Goal: Information Seeking & Learning: Learn about a topic

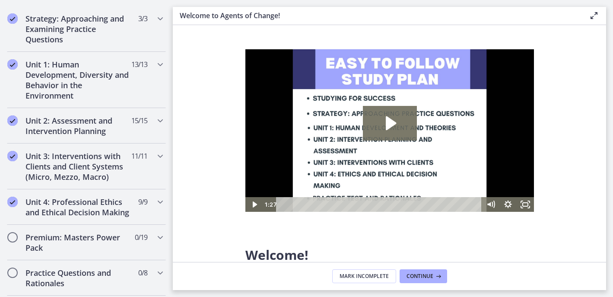
scroll to position [555, 0]
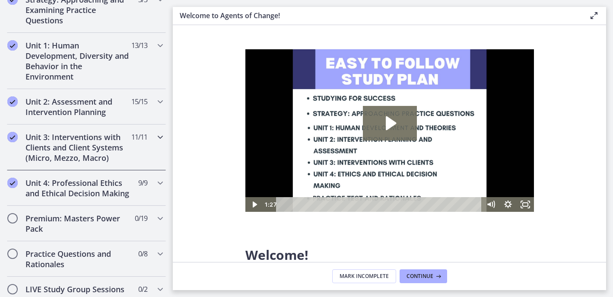
click at [155, 134] on icon "Chapters" at bounding box center [160, 137] width 10 height 10
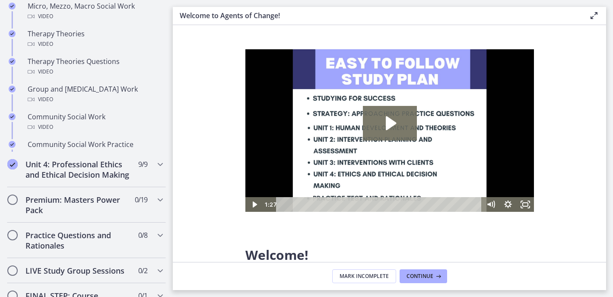
scroll to position [213, 0]
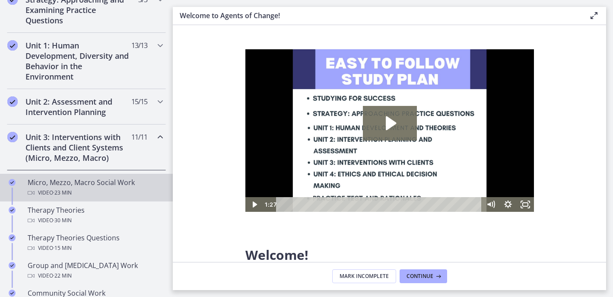
click at [82, 193] on div "Video · 23 min" at bounding box center [95, 192] width 135 height 10
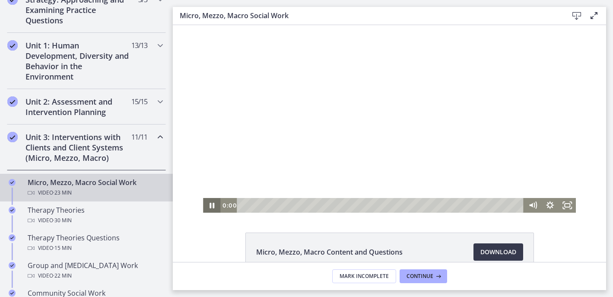
drag, startPoint x: 514, startPoint y: 207, endPoint x: 96, endPoint y: 241, distance: 418.8
click at [173, 213] on html "Click for sound @keyframes VOLUME_SMALL_WAVE_FLASH { 0% { opacity: 0; } 33% { o…" at bounding box center [389, 118] width 433 height 187
click at [546, 203] on icon "Show settings menu" at bounding box center [550, 205] width 8 height 8
click at [544, 179] on span "Speed" at bounding box center [539, 175] width 22 height 15
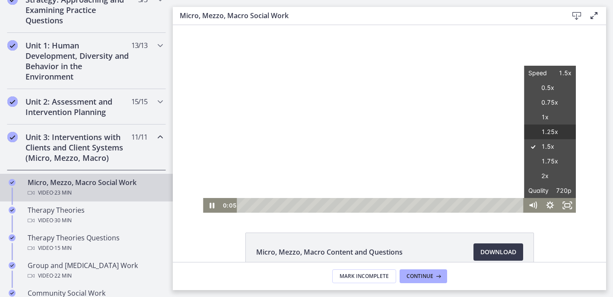
click at [542, 134] on label "1.25x" at bounding box center [550, 131] width 52 height 15
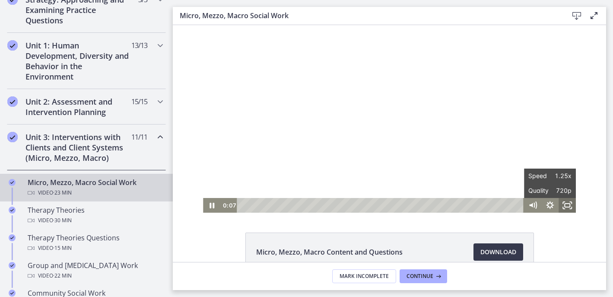
click at [565, 204] on icon "Fullscreen" at bounding box center [567, 205] width 17 height 15
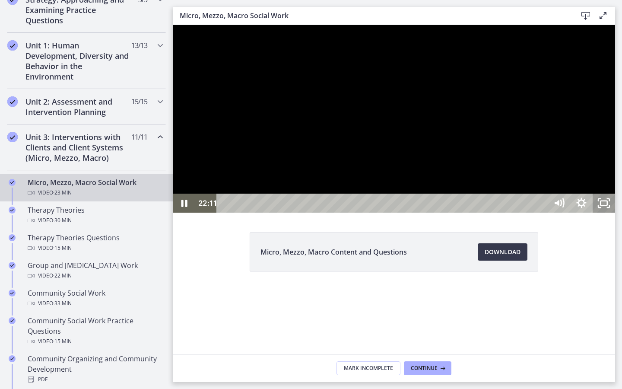
click at [613, 213] on icon "Unfullscreen" at bounding box center [604, 203] width 22 height 19
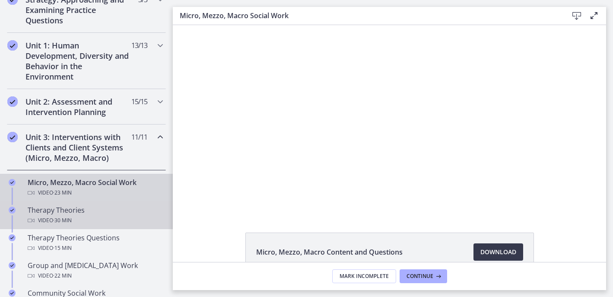
click at [76, 215] on div "Therapy Theories Video · 30 min" at bounding box center [95, 215] width 135 height 21
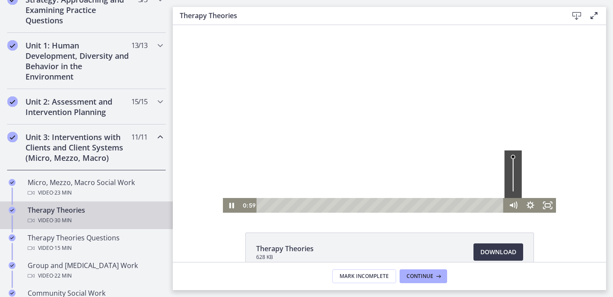
click at [214, 213] on html "Click for sound @keyframes VOLUME_SMALL_WAVE_FLASH { 0% { opacity: 0; } 33% { o…" at bounding box center [389, 118] width 433 height 187
click at [547, 204] on icon "Fullscreen" at bounding box center [547, 205] width 17 height 15
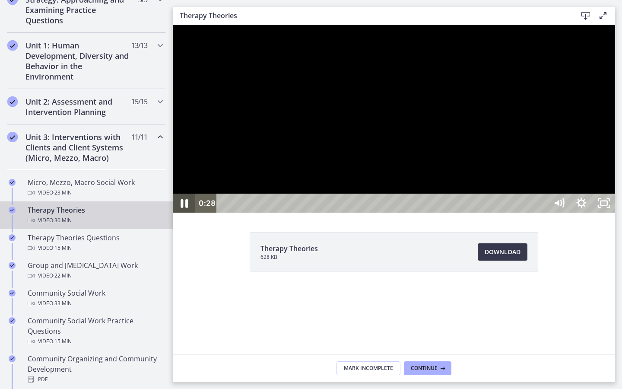
click at [185, 215] on icon "Pause" at bounding box center [184, 203] width 27 height 23
click at [183, 207] on icon "Play Video" at bounding box center [185, 203] width 6 height 8
click at [185, 215] on icon "Pause" at bounding box center [184, 203] width 27 height 23
click at [181, 213] on icon "Play Video" at bounding box center [185, 203] width 22 height 19
click at [182, 207] on icon "Pause" at bounding box center [184, 203] width 6 height 7
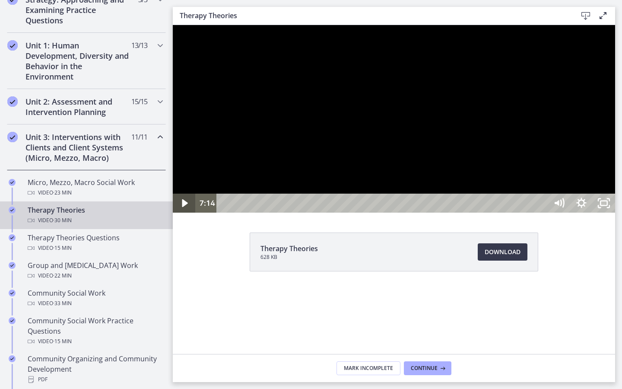
click at [182, 207] on icon "Play Video" at bounding box center [185, 203] width 6 height 8
click at [182, 207] on icon "Pause" at bounding box center [184, 203] width 6 height 7
click at [182, 207] on icon "Play Video" at bounding box center [185, 203] width 6 height 8
click at [182, 207] on icon "Pause" at bounding box center [184, 203] width 6 height 7
click at [183, 213] on icon "Play Video" at bounding box center [185, 203] width 22 height 19
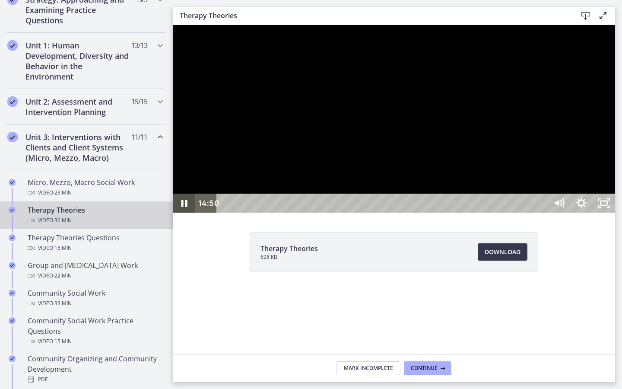
click at [183, 213] on icon "Pause" at bounding box center [184, 203] width 22 height 19
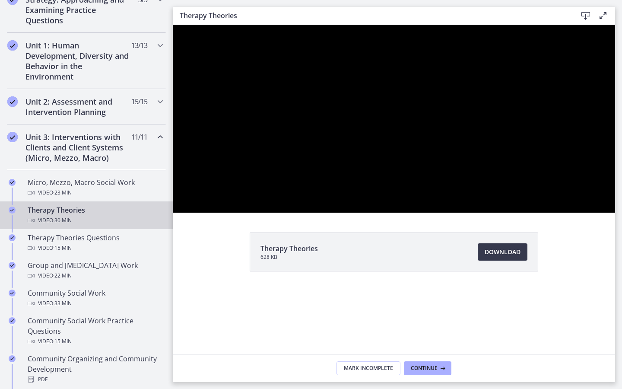
click at [204, 213] on div at bounding box center [394, 118] width 442 height 187
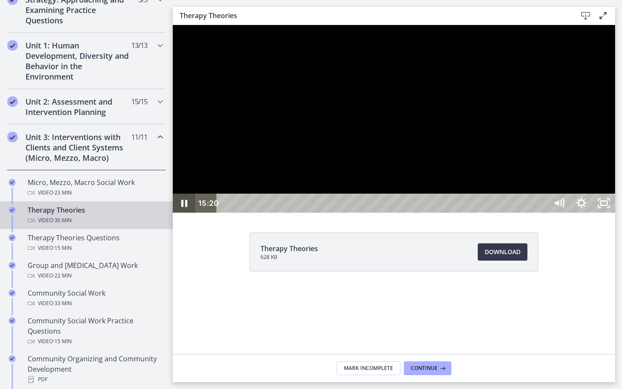
click at [184, 213] on icon "Pause" at bounding box center [184, 203] width 22 height 19
click at [184, 208] on icon "Play Video" at bounding box center [185, 203] width 7 height 10
click at [184, 213] on icon "Pause" at bounding box center [184, 203] width 22 height 19
click at [184, 207] on icon "Play Video" at bounding box center [185, 203] width 6 height 8
click at [184, 215] on icon "Pause" at bounding box center [184, 203] width 27 height 23
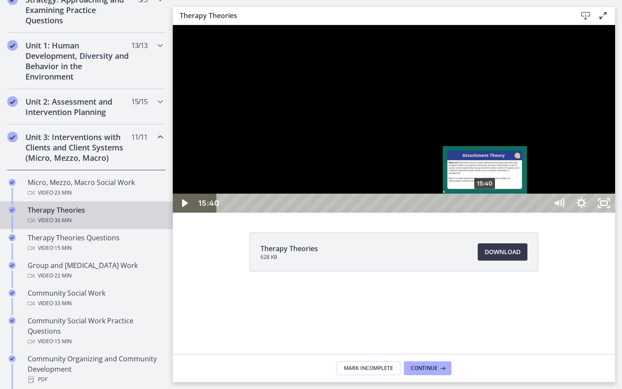
click at [486, 213] on div "15:40" at bounding box center [383, 203] width 317 height 19
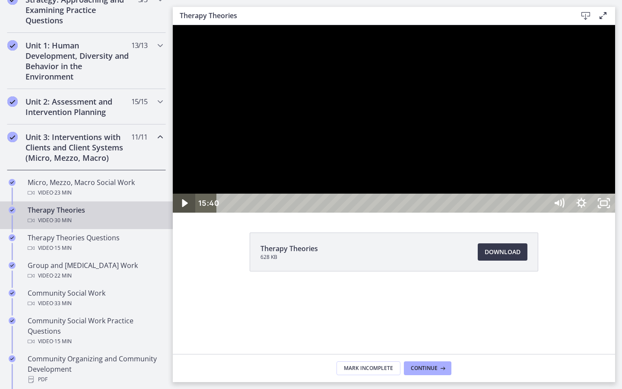
click at [184, 213] on icon "Play Video" at bounding box center [185, 203] width 22 height 19
click at [184, 213] on icon "Pause" at bounding box center [184, 203] width 22 height 19
click at [184, 213] on icon "Play Video" at bounding box center [185, 203] width 22 height 19
click at [185, 208] on icon "Pause" at bounding box center [184, 203] width 7 height 9
click at [185, 213] on icon "Play Video" at bounding box center [185, 203] width 22 height 19
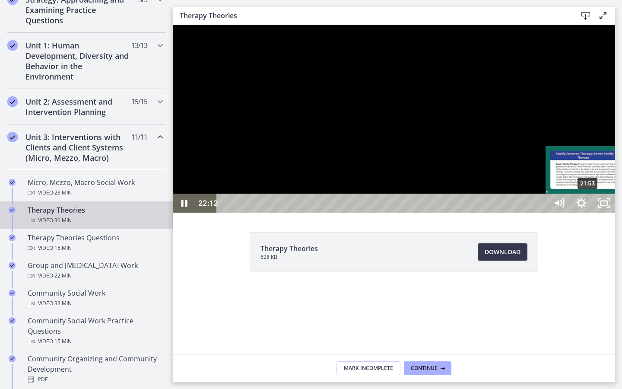
click at [542, 213] on div "21:53" at bounding box center [383, 203] width 317 height 19
click at [542, 213] on div "21:30" at bounding box center [383, 203] width 317 height 19
click at [542, 213] on div "21:00" at bounding box center [383, 203] width 317 height 19
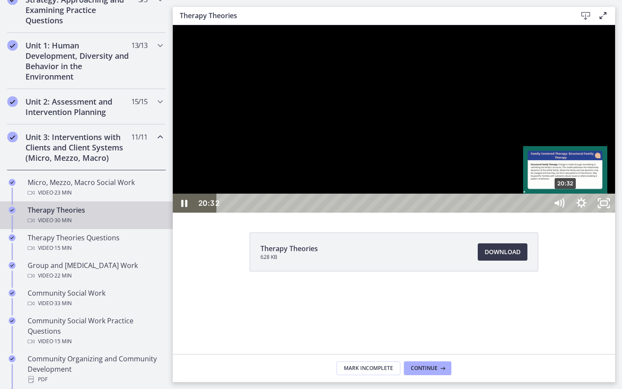
click at [542, 213] on div "20:32" at bounding box center [383, 203] width 317 height 19
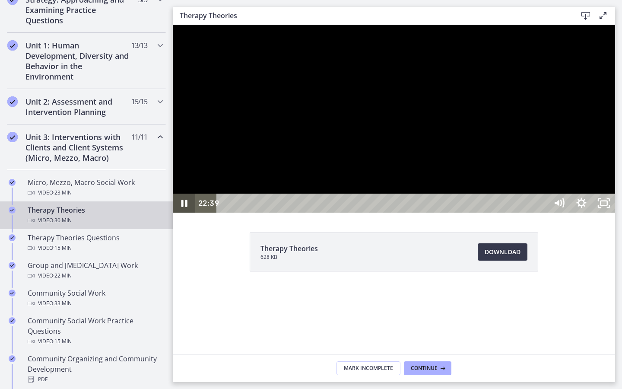
click at [185, 213] on icon "Pause" at bounding box center [184, 203] width 22 height 19
click at [183, 208] on icon "Play Video" at bounding box center [185, 203] width 7 height 10
click at [607, 205] on rect "Unfullscreen" at bounding box center [604, 203] width 7 height 4
